Goal: Task Accomplishment & Management: Complete application form

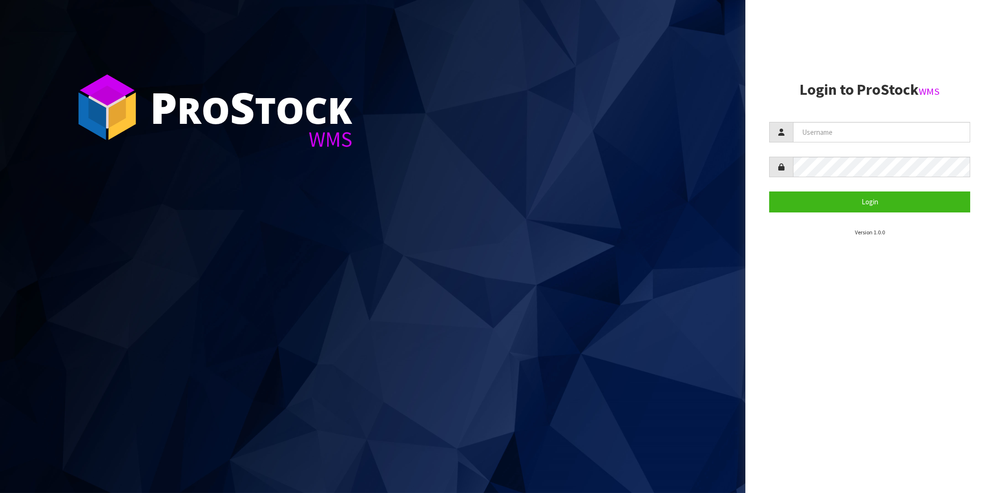
type input "[EMAIL_ADDRESS][DOMAIN_NAME]"
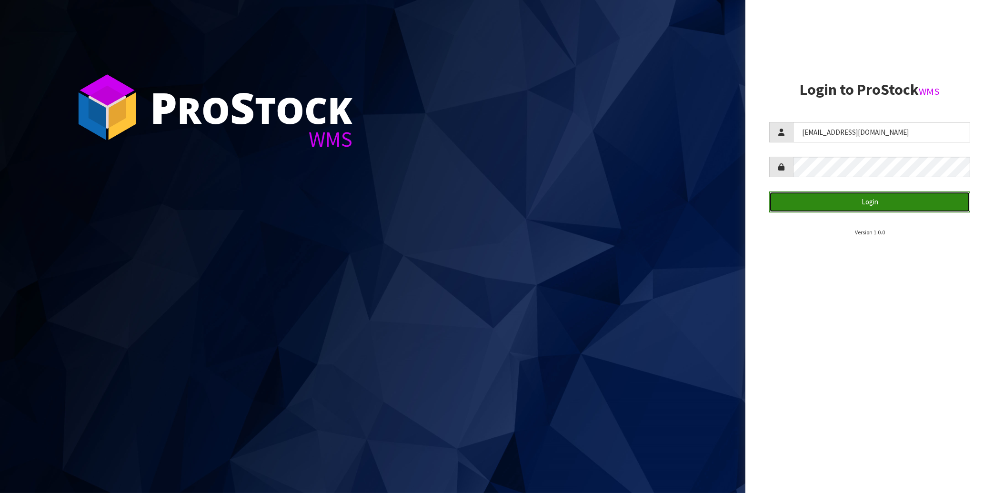
click at [863, 209] on button "Login" at bounding box center [869, 201] width 201 height 20
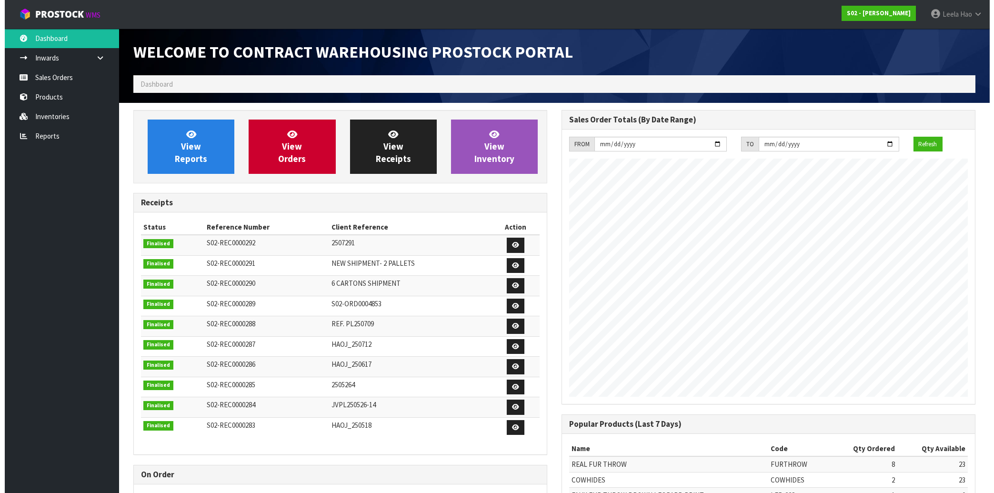
scroll to position [528, 428]
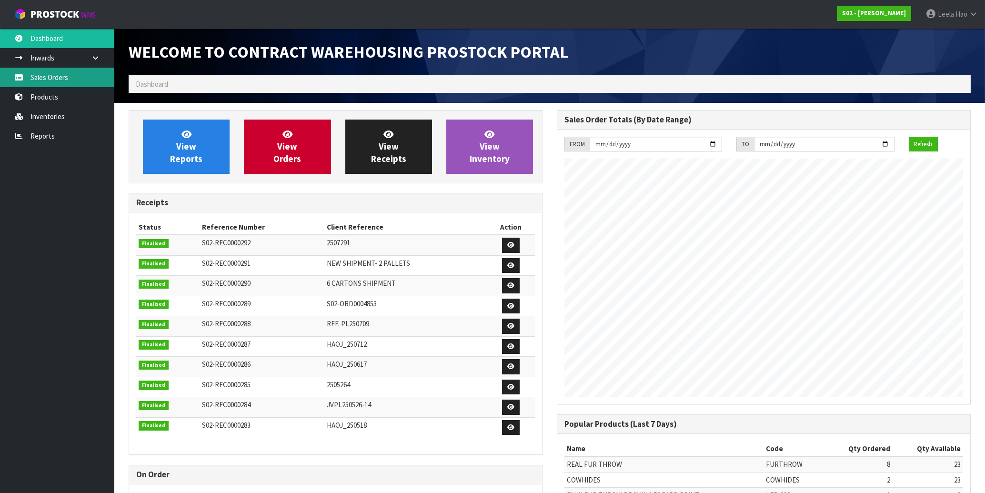
click at [69, 76] on link "Sales Orders" at bounding box center [57, 78] width 114 height 20
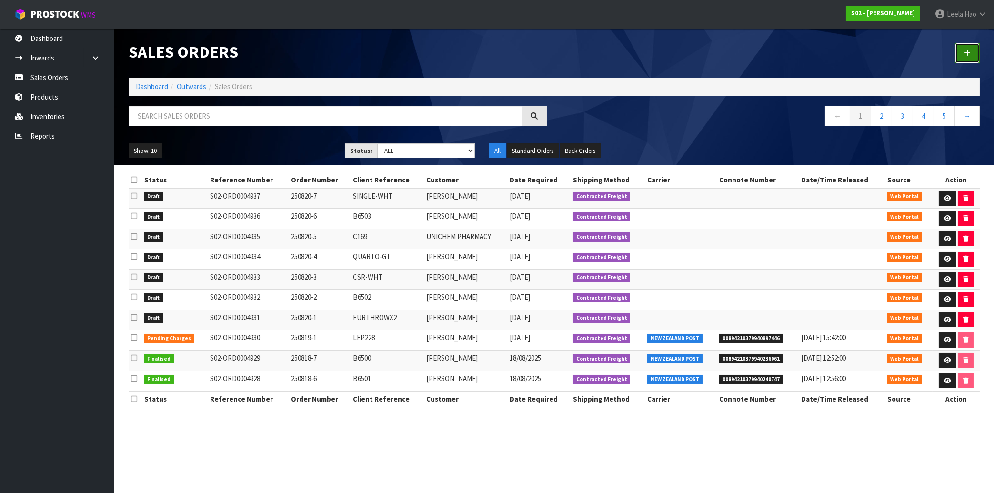
click at [959, 53] on link at bounding box center [967, 53] width 25 height 20
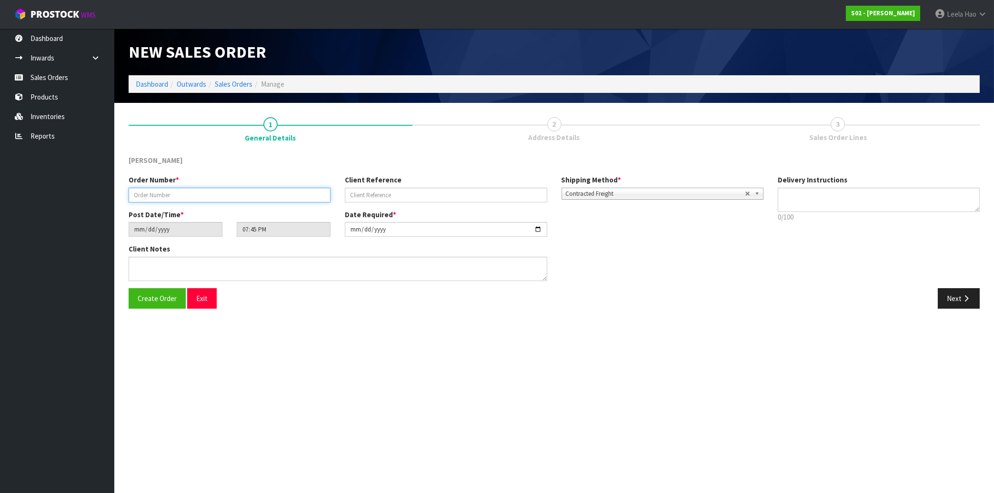
click at [241, 194] on input "text" at bounding box center [230, 195] width 202 height 15
type input "250820-8"
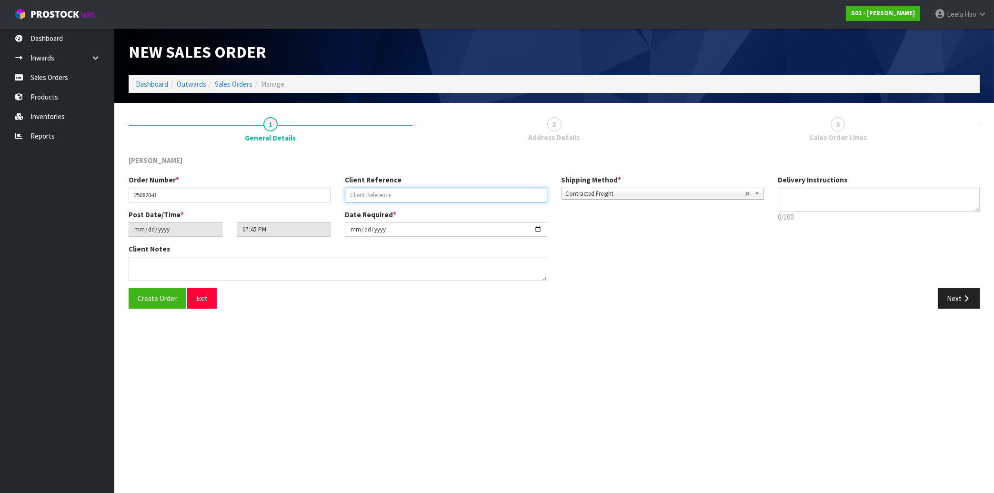
click at [388, 193] on input "text" at bounding box center [446, 195] width 202 height 15
paste input "FL-BRN"
type input "FL-BRN"
click at [957, 300] on button "Next" at bounding box center [959, 298] width 42 height 20
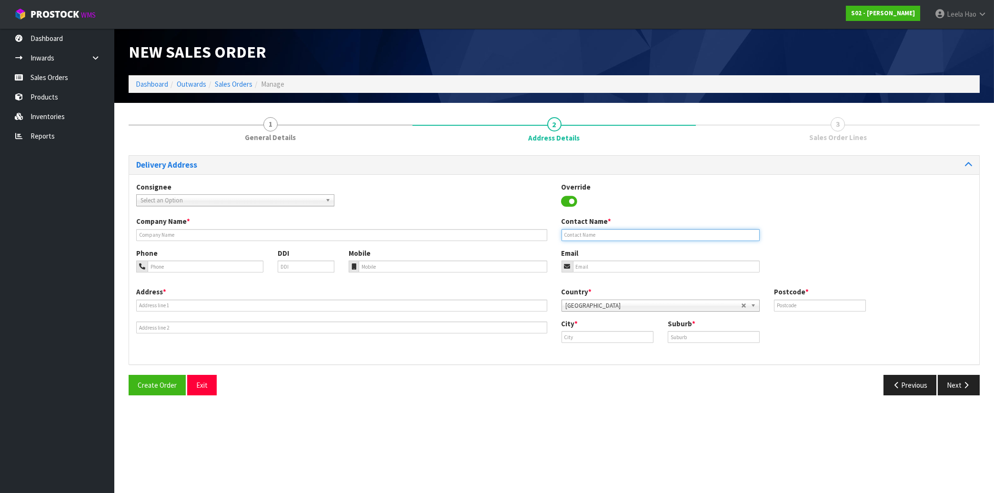
click at [579, 233] on input "text" at bounding box center [661, 235] width 198 height 12
paste input "[PERSON_NAME]"
type input "[PERSON_NAME]"
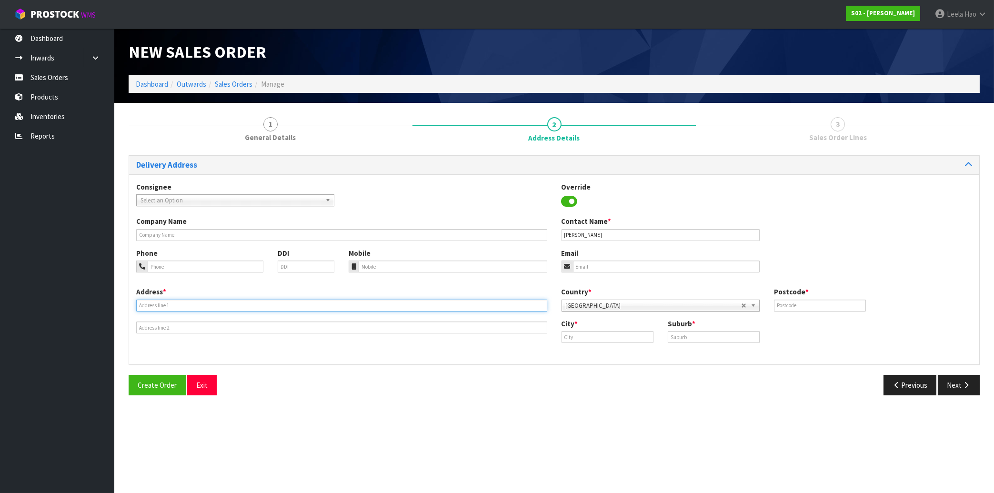
click at [272, 303] on input "text" at bounding box center [341, 306] width 411 height 12
paste input "[STREET_ADDRESS]"
type input "[STREET_ADDRESS]"
click at [705, 337] on input "text" at bounding box center [714, 337] width 92 height 12
paste input "FLAT [PERSON_NAME]"
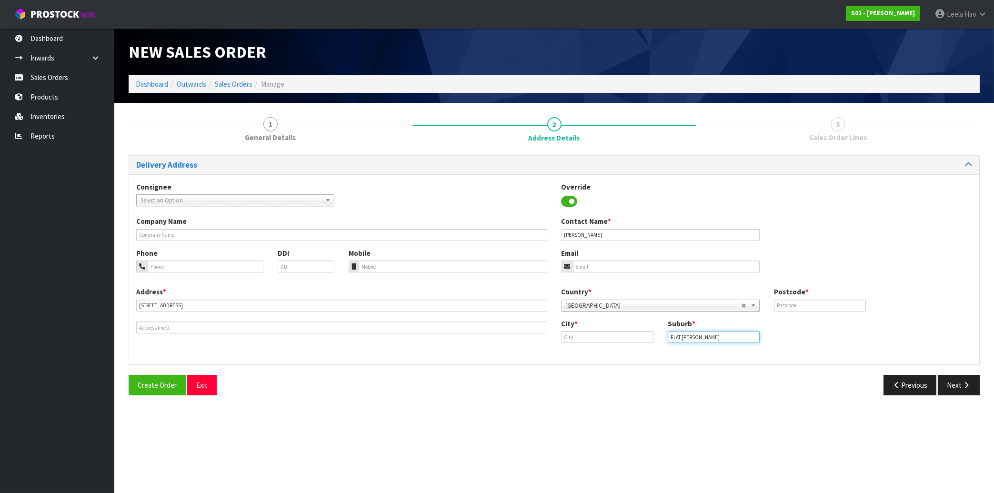
type input "FLAT [PERSON_NAME]"
click at [619, 336] on input "text" at bounding box center [608, 337] width 92 height 12
paste input "Manukau"
type input "Manukau"
click at [813, 302] on input "text" at bounding box center [820, 306] width 92 height 12
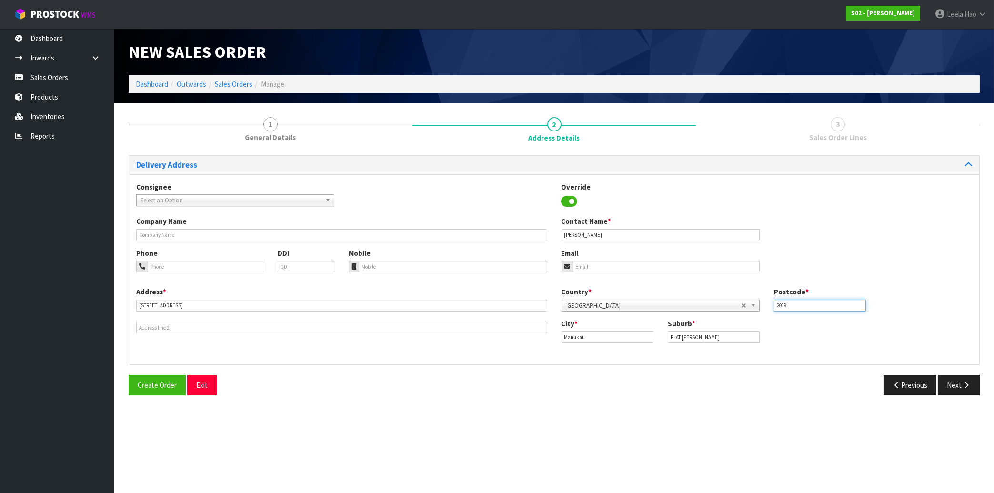
type input "2019"
click at [608, 265] on input "email" at bounding box center [666, 267] width 187 height 12
paste input "[PERSON_NAME][EMAIL_ADDRESS][DOMAIN_NAME]"
type input "[PERSON_NAME][EMAIL_ADDRESS][DOMAIN_NAME]"
click at [957, 381] on button "Next" at bounding box center [959, 385] width 42 height 20
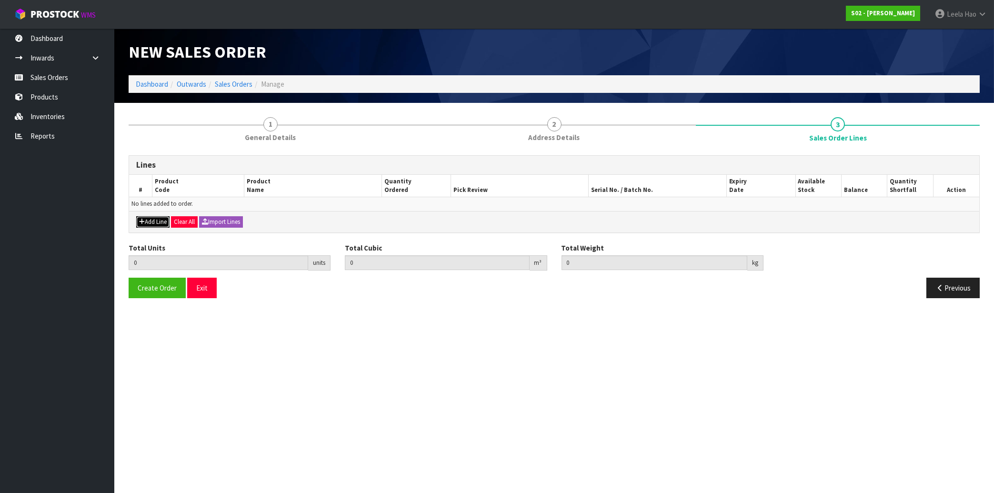
click at [149, 218] on button "Add Line" at bounding box center [152, 221] width 33 height 11
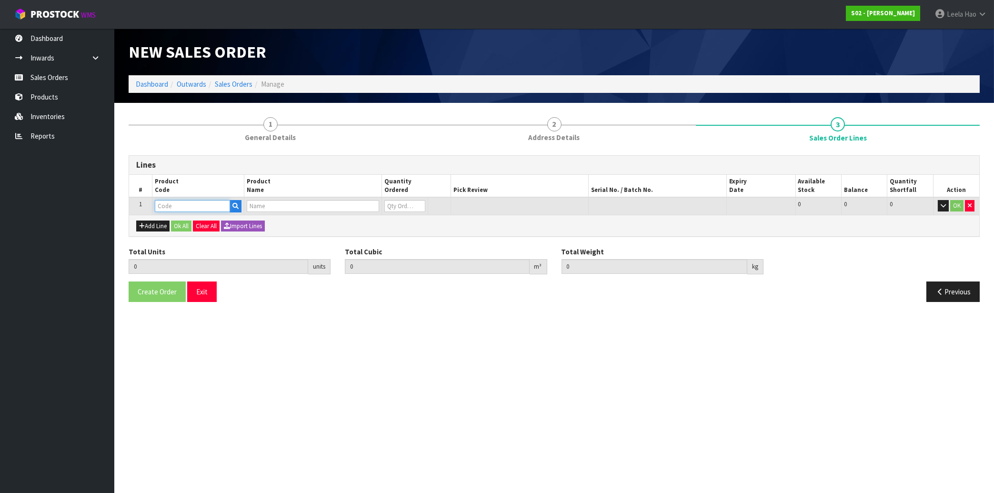
click at [177, 201] on input "text" at bounding box center [192, 206] width 75 height 12
type input "FL"
type input "0.000000"
type input "0.000"
type input "FAUX FUR THROW BROWN"
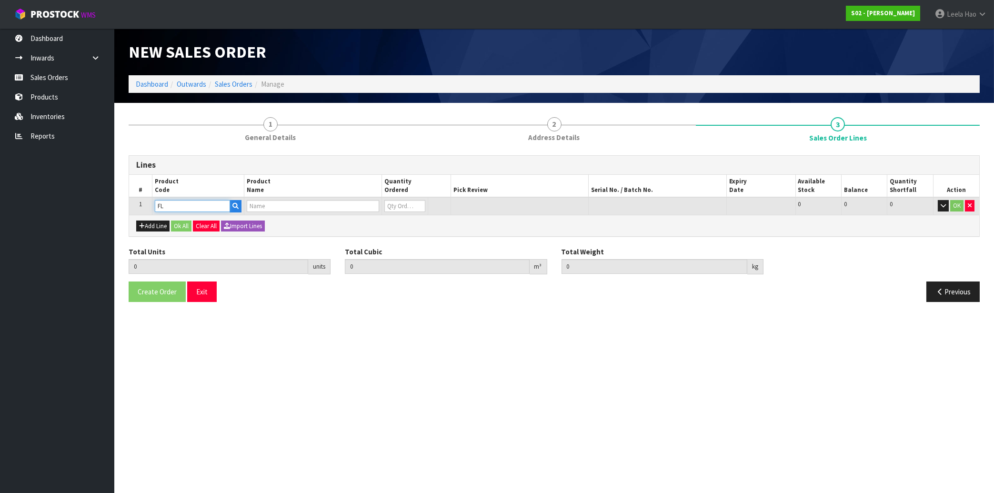
type input "0"
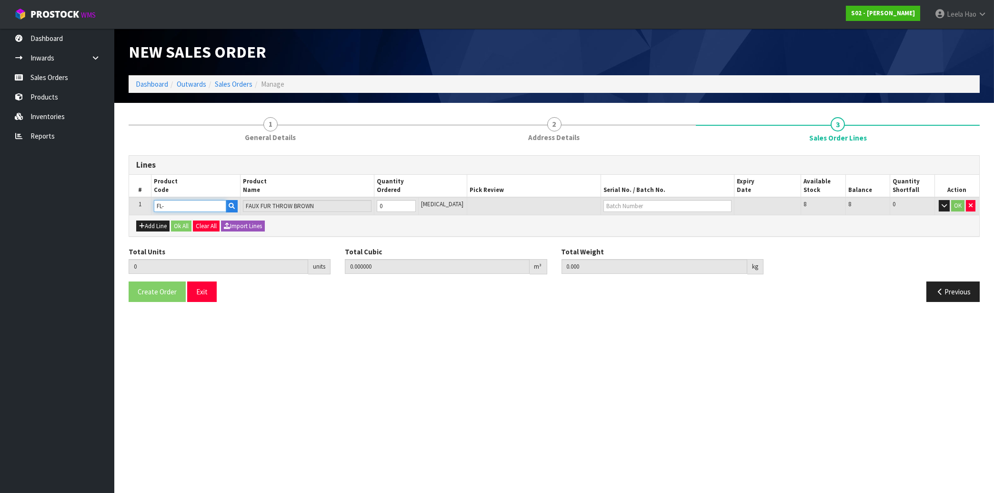
click at [188, 205] on input "FL-" at bounding box center [190, 206] width 72 height 12
type input "FL-"
type input "0"
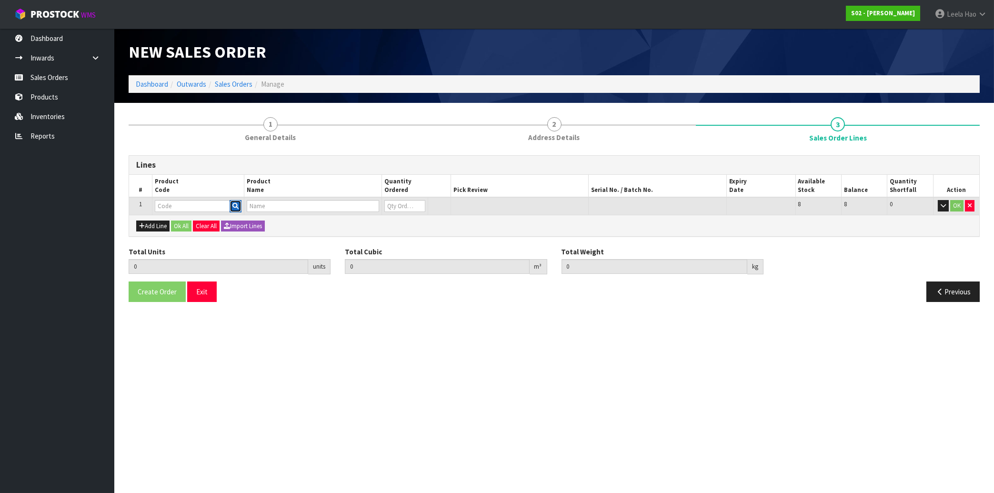
click at [233, 208] on icon "button" at bounding box center [235, 206] width 6 height 6
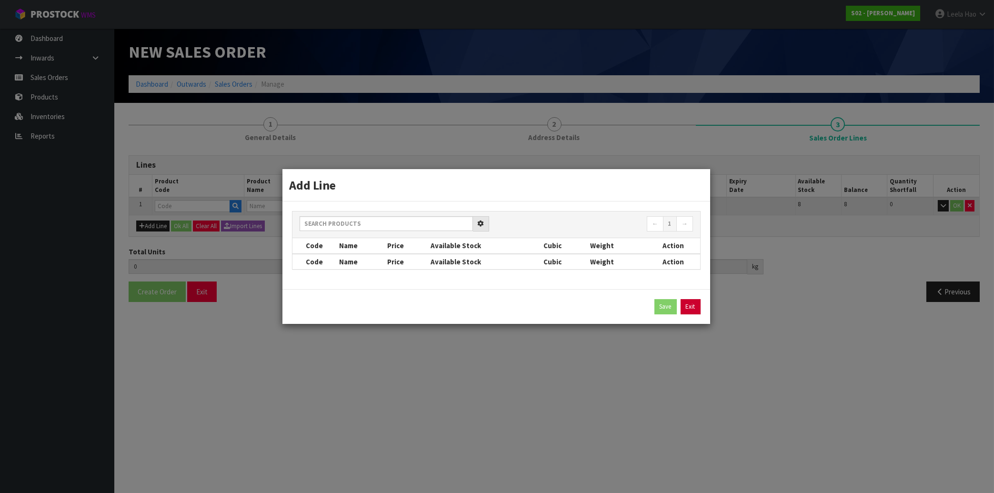
click at [694, 309] on link "Exit" at bounding box center [691, 306] width 20 height 15
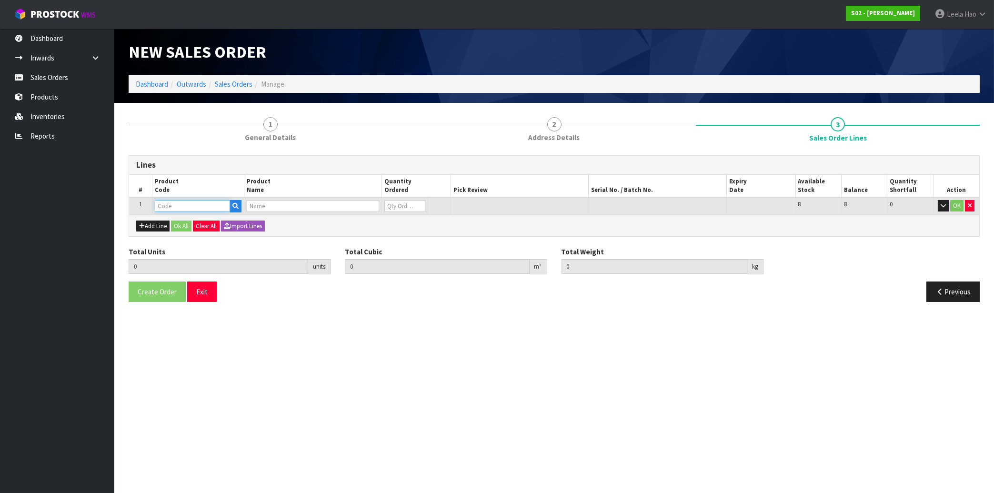
click at [192, 205] on input "text" at bounding box center [192, 206] width 75 height 12
type input "FL"
type input "0.000000"
type input "0.000"
type input "FAUX FUR THROW BROWN"
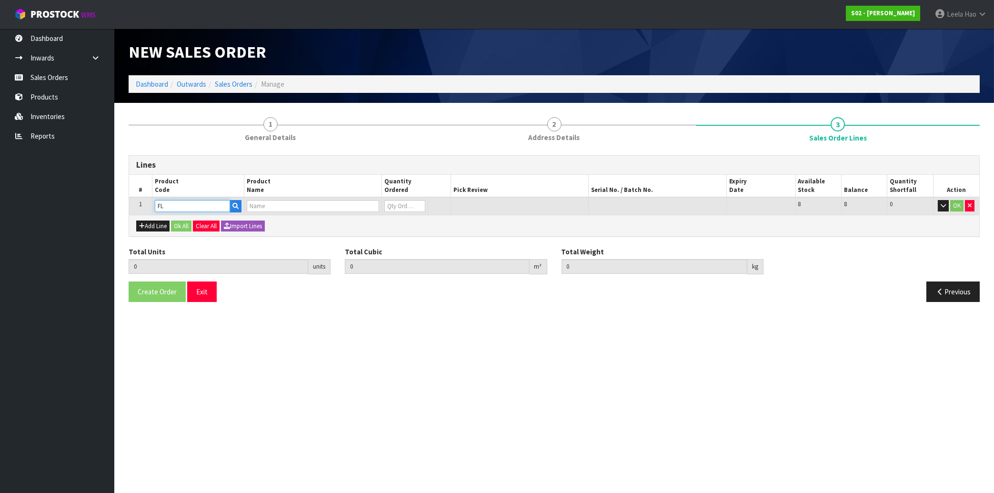
type input "0"
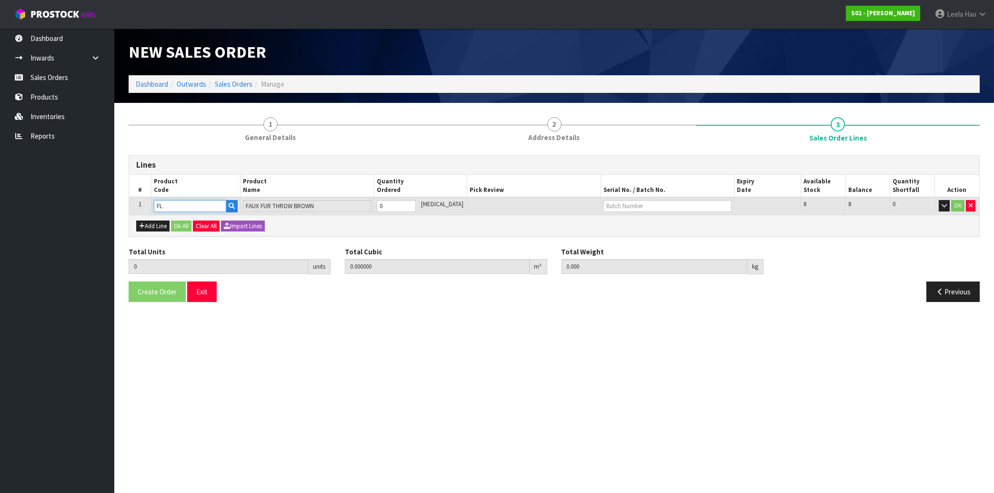
type input "1"
type input "0.0423"
type input "2.9"
type input "1"
click at [416, 202] on input "1" at bounding box center [396, 206] width 39 height 12
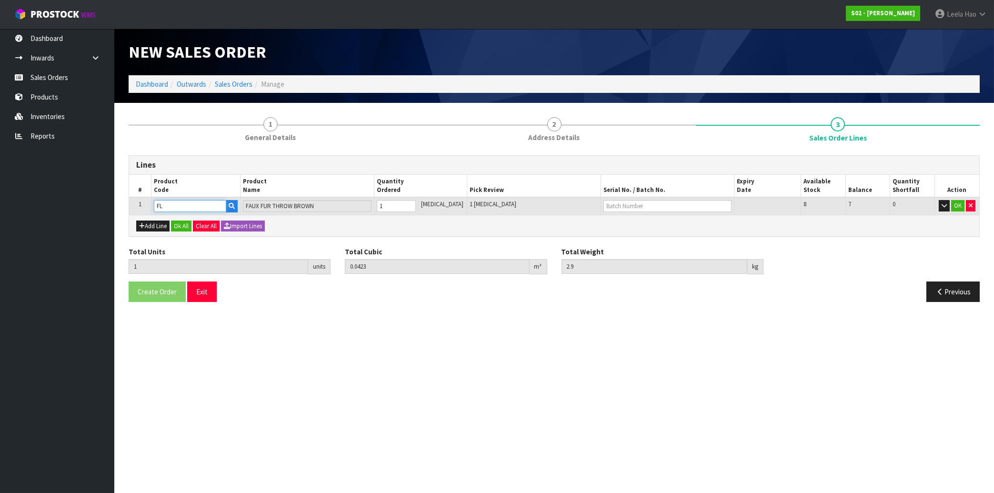
type input "FL"
click at [629, 205] on input "text" at bounding box center [668, 206] width 128 height 12
click at [628, 233] on link "BRN" at bounding box center [629, 234] width 75 height 13
type input "BRN"
click at [958, 209] on button "OK" at bounding box center [957, 205] width 13 height 11
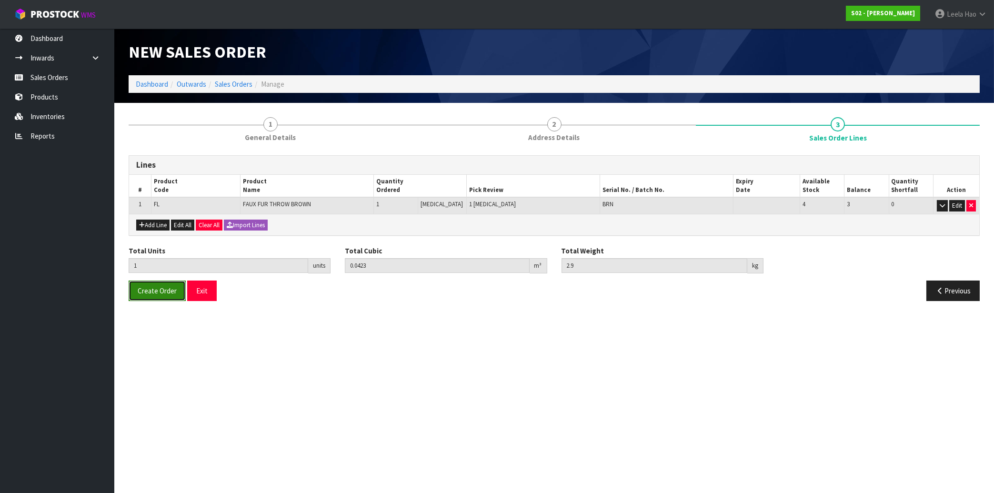
click at [164, 295] on span "Create Order" at bounding box center [157, 290] width 39 height 9
